Goal: Information Seeking & Learning: Understand process/instructions

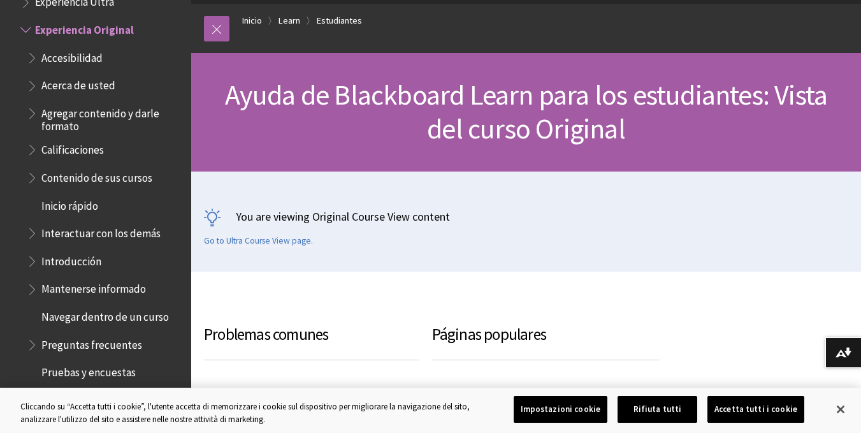
scroll to position [191, 0]
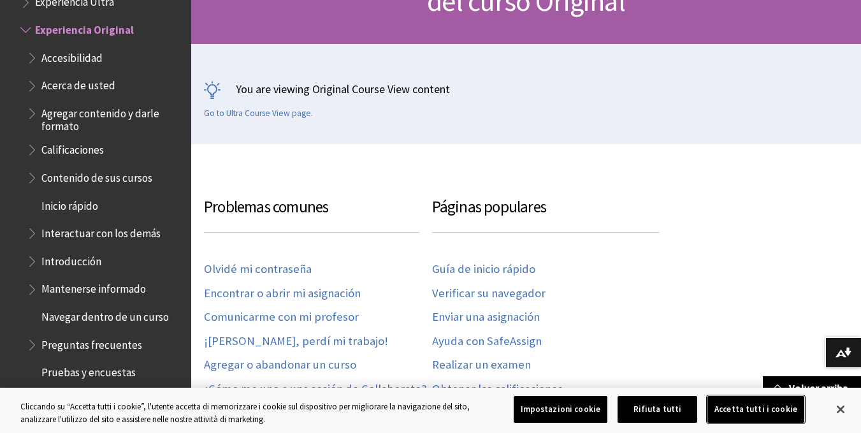
click at [781, 408] on button "Accetta tutti i cookie" at bounding box center [755, 409] width 97 height 27
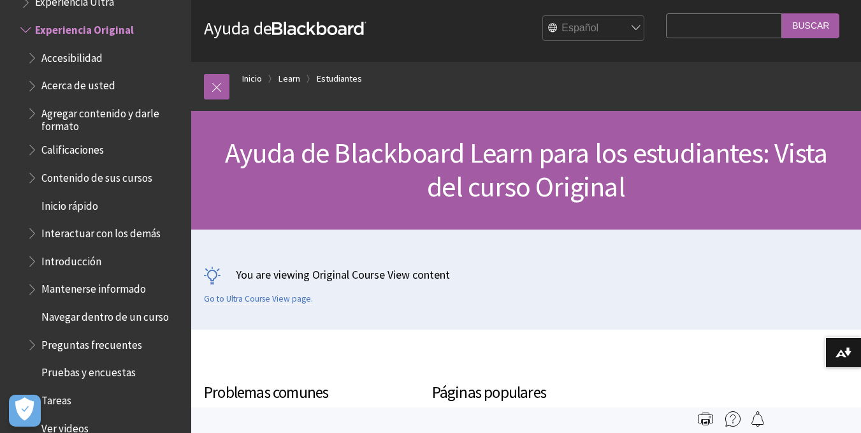
scroll to position [0, 0]
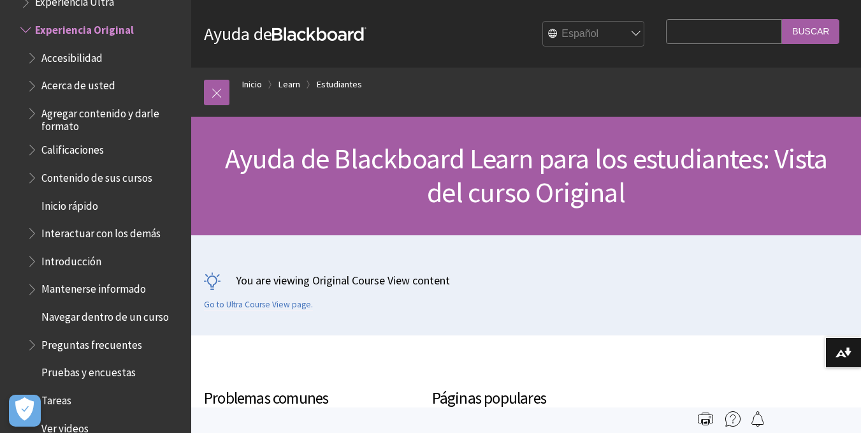
click at [630, 34] on select "English عربية Català Cymraeg Deutsch Español Suomi Français עברית Italiano 日本語 …" at bounding box center [594, 34] width 102 height 25
select select "/it/Learn/Student/Original?%3Fmode=view%3Fmode%3Dview"
click at [543, 22] on select "English عربية Català Cymraeg Deutsch Español Suomi Français עברית Italiano 日本語 …" at bounding box center [594, 34] width 102 height 25
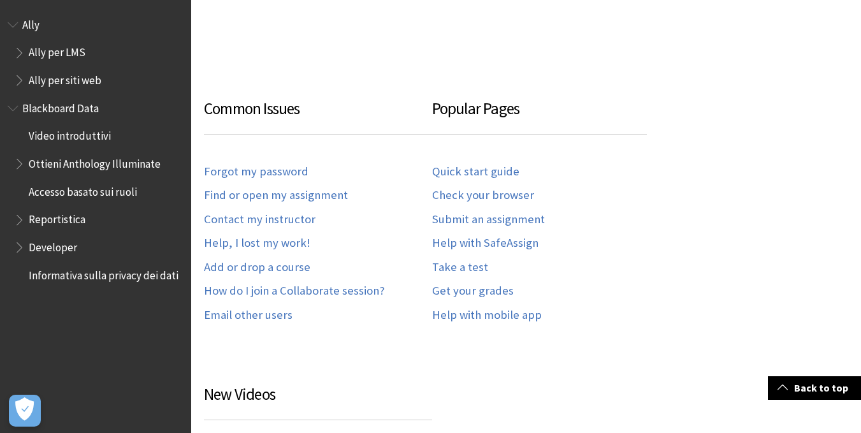
scroll to position [701, 0]
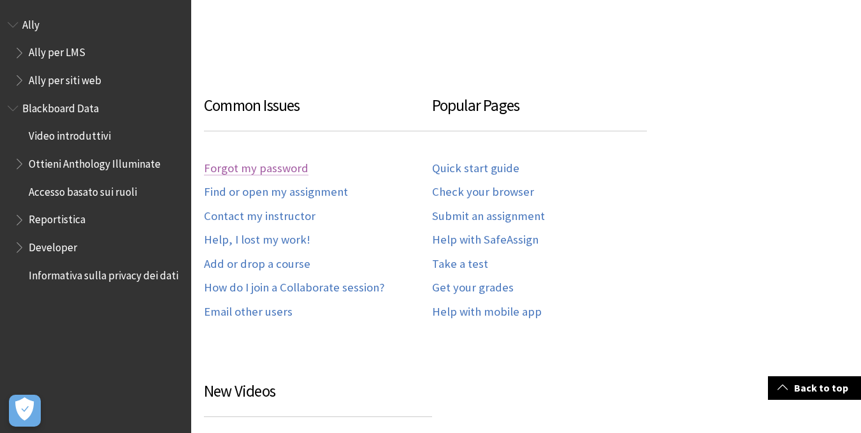
click at [262, 161] on link "Forgot my password" at bounding box center [256, 168] width 104 height 15
